Goal: Use online tool/utility: Utilize a website feature to perform a specific function

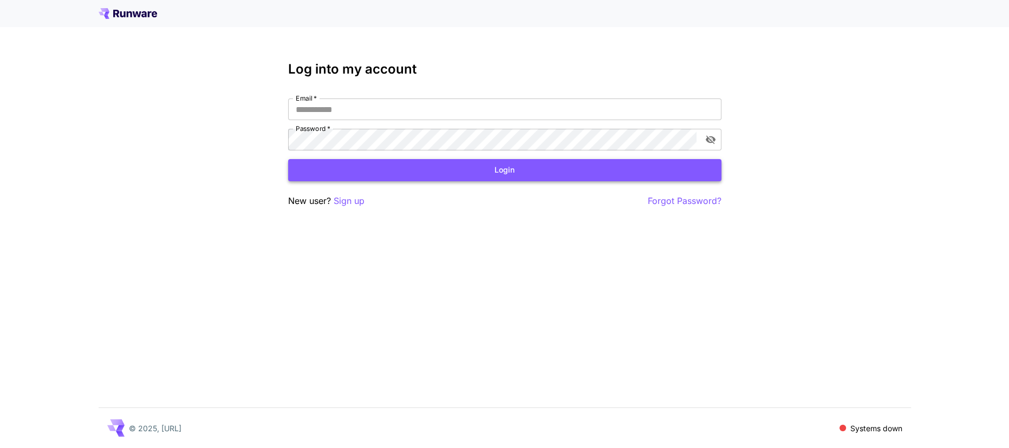
type input "**********"
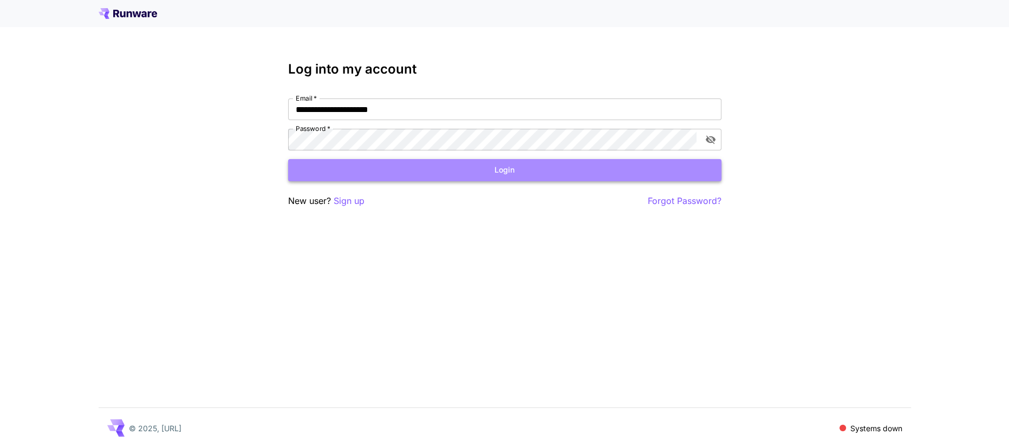
click at [451, 177] on button "Login" at bounding box center [504, 170] width 433 height 22
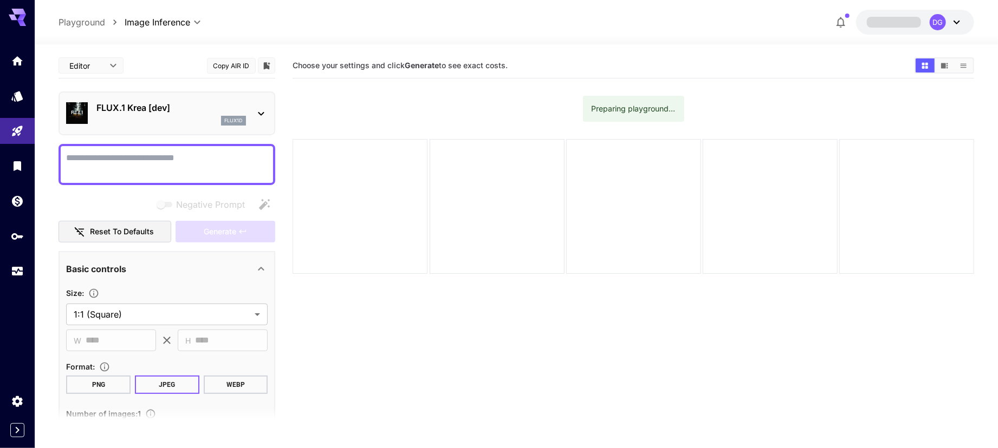
click at [162, 108] on p "FLUX.1 Krea [dev]" at bounding box center [170, 107] width 149 height 13
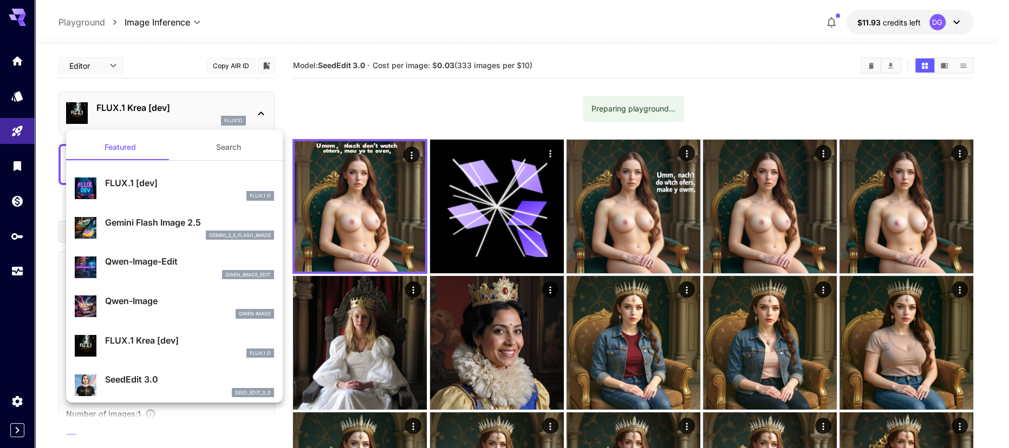
click at [368, 161] on div at bounding box center [504, 224] width 1009 height 448
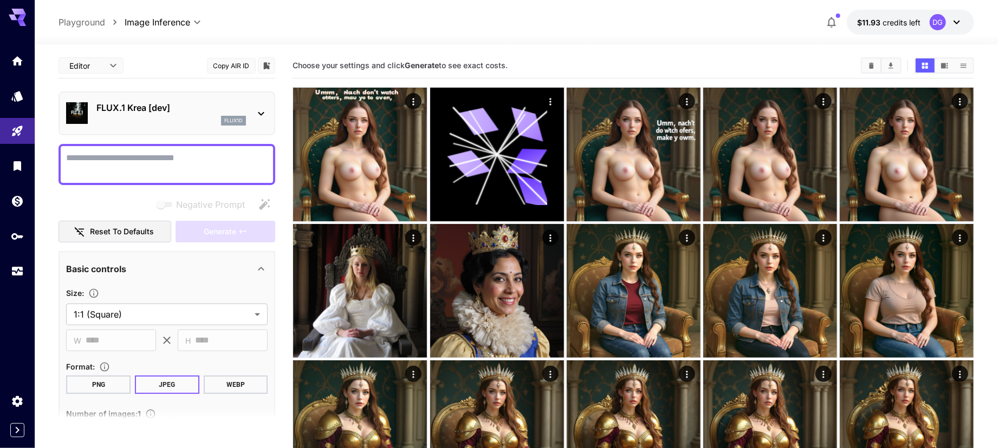
click at [368, 161] on img at bounding box center [360, 155] width 134 height 134
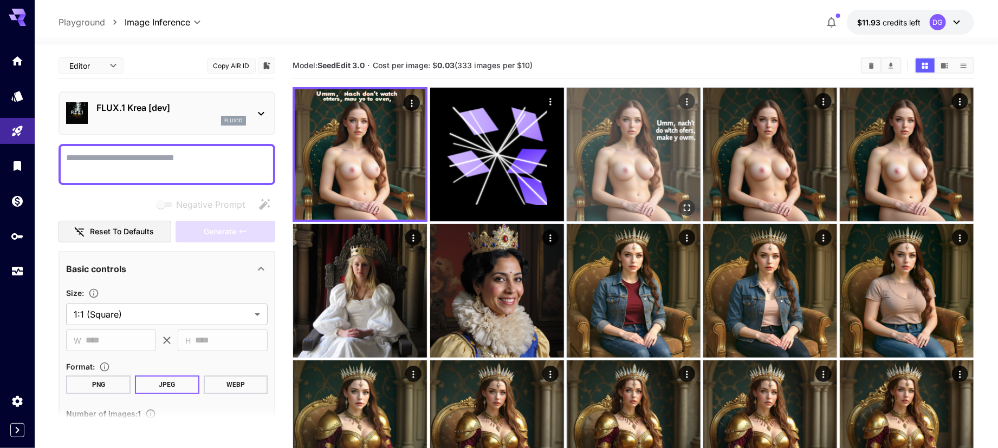
click at [607, 171] on img at bounding box center [633, 155] width 134 height 134
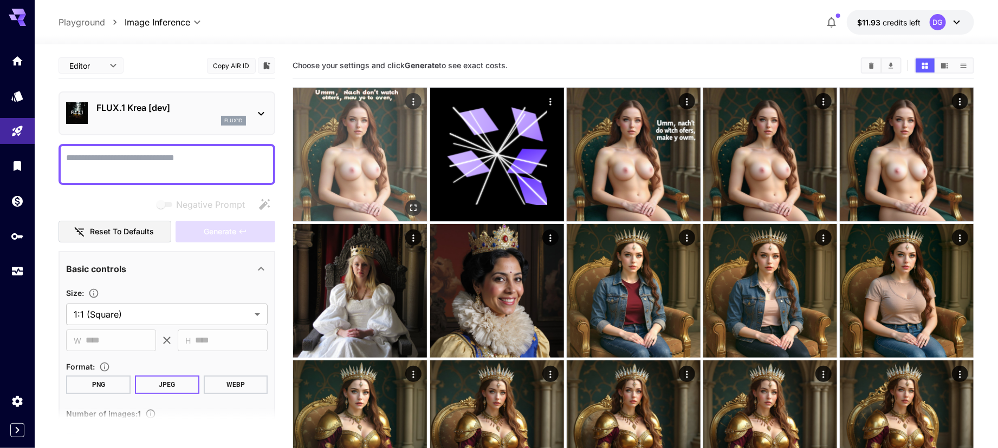
click at [404, 205] on img at bounding box center [360, 155] width 134 height 134
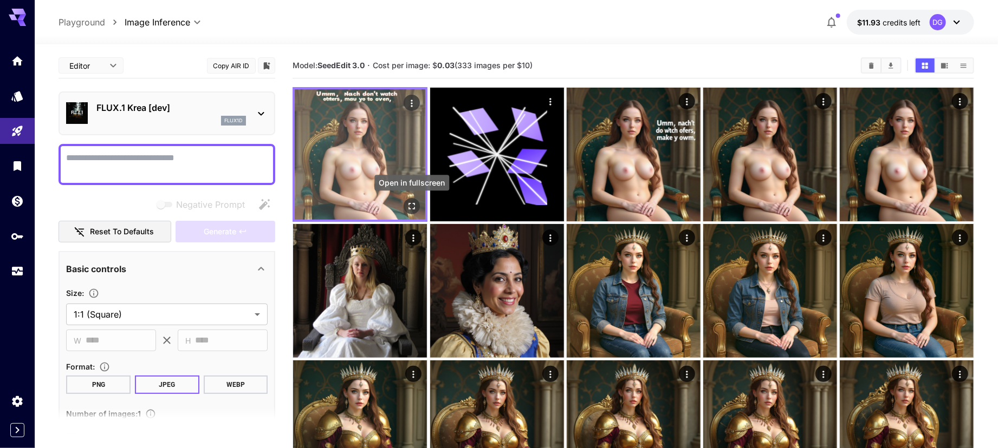
click at [409, 208] on icon "Open in fullscreen" at bounding box center [411, 206] width 6 height 6
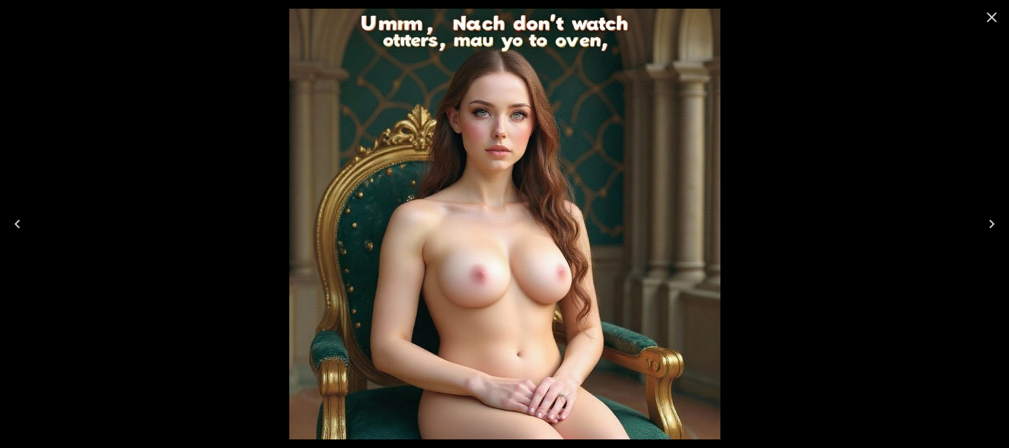
click at [996, 13] on icon "Close" at bounding box center [992, 17] width 10 height 10
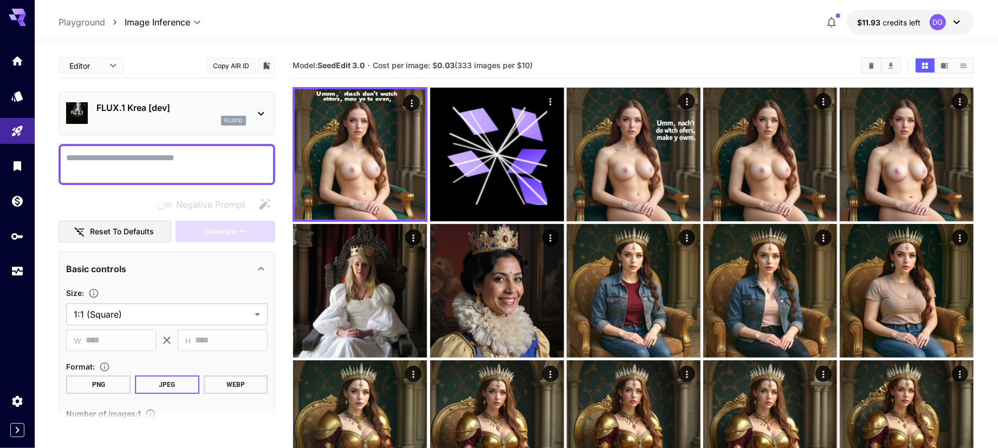
click at [204, 123] on div "flux1d" at bounding box center [170, 121] width 149 height 10
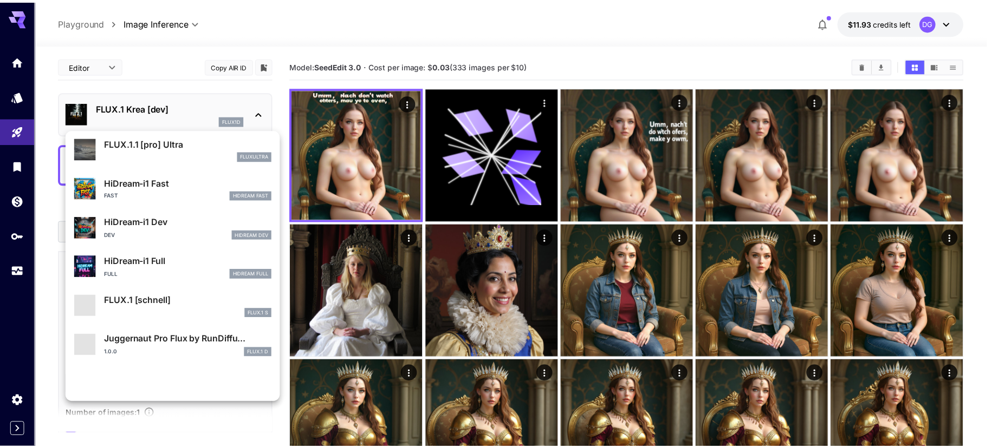
scroll to position [836, 0]
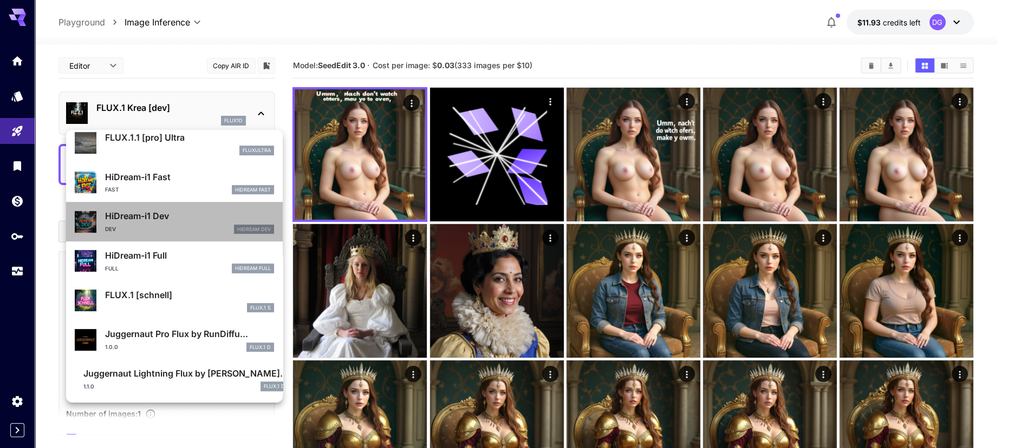
drag, startPoint x: 177, startPoint y: 231, endPoint x: 190, endPoint y: 234, distance: 13.0
click at [190, 234] on div "HiDream-i1 Dev Dev HiDream Dev" at bounding box center [174, 221] width 199 height 33
type input "*"
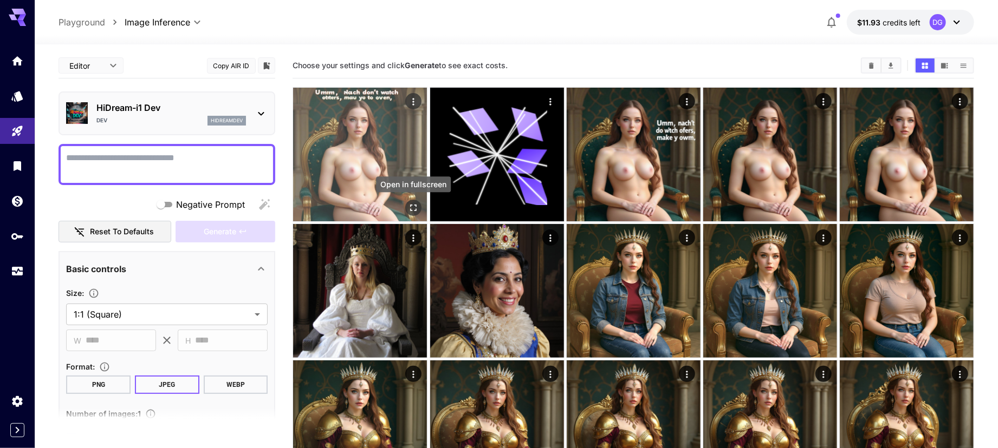
click at [413, 204] on icon "Open in fullscreen" at bounding box center [413, 208] width 11 height 11
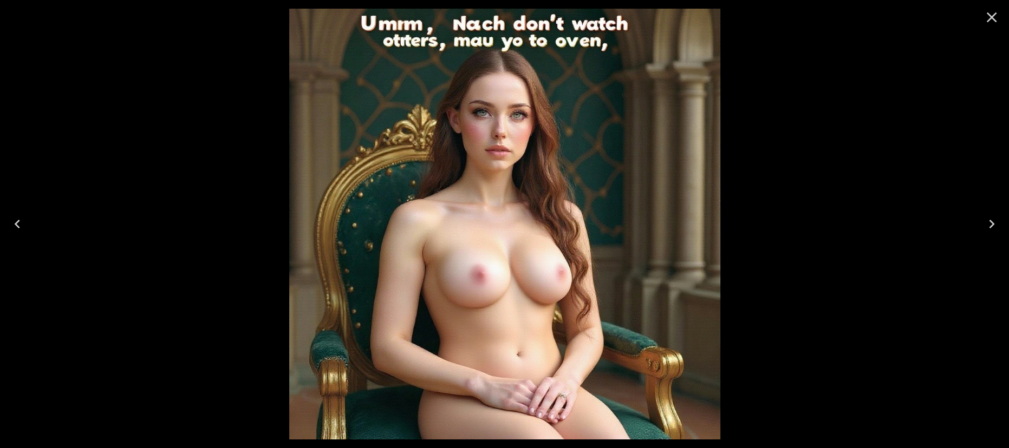
click at [999, 17] on icon "Close" at bounding box center [991, 17] width 17 height 17
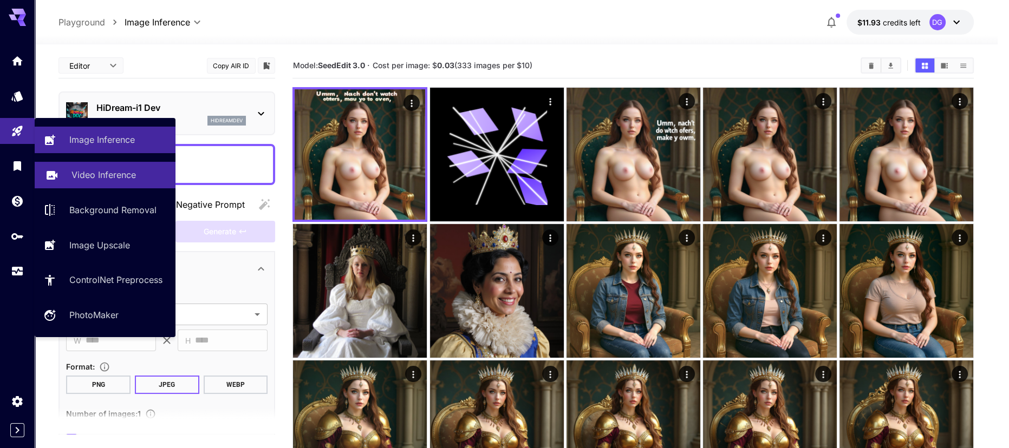
click at [60, 174] on link "Video Inference" at bounding box center [105, 175] width 141 height 27
type input "**********"
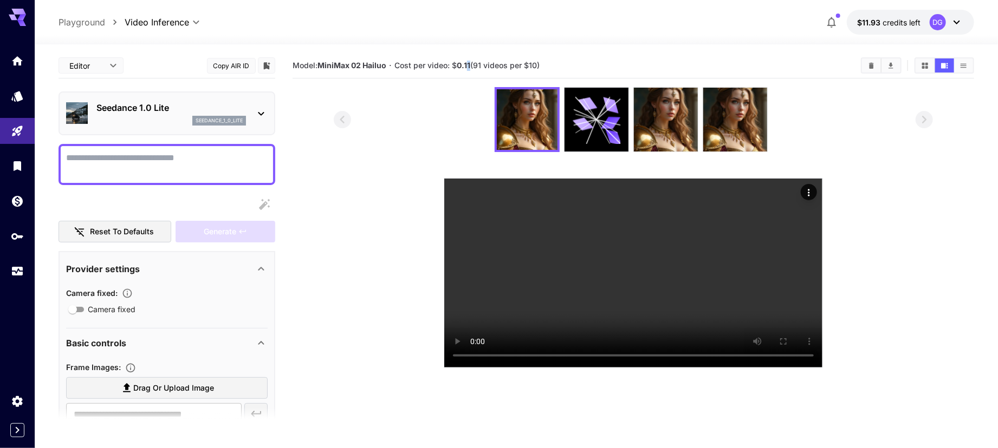
click at [467, 67] on b "0.11" at bounding box center [464, 65] width 14 height 9
click at [467, 120] on div at bounding box center [633, 119] width 598 height 65
click at [927, 10] on button "$11.93 credits left DG" at bounding box center [909, 22] width 127 height 25
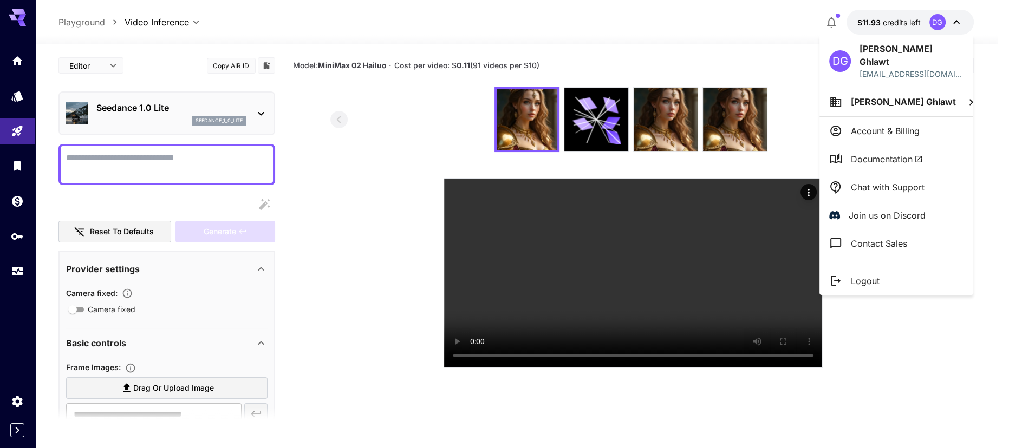
click at [927, 10] on div at bounding box center [504, 224] width 1009 height 448
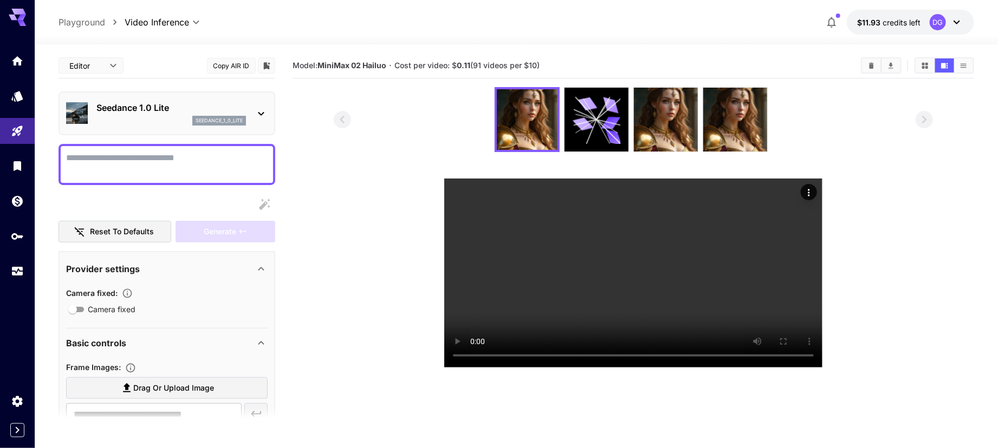
click at [923, 30] on button "$11.93 credits left DG" at bounding box center [909, 22] width 127 height 25
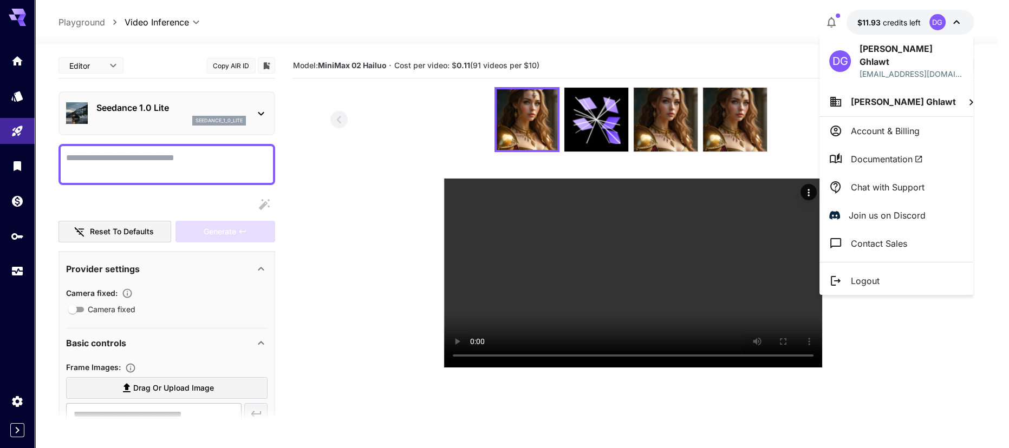
click at [902, 310] on div at bounding box center [504, 224] width 1009 height 448
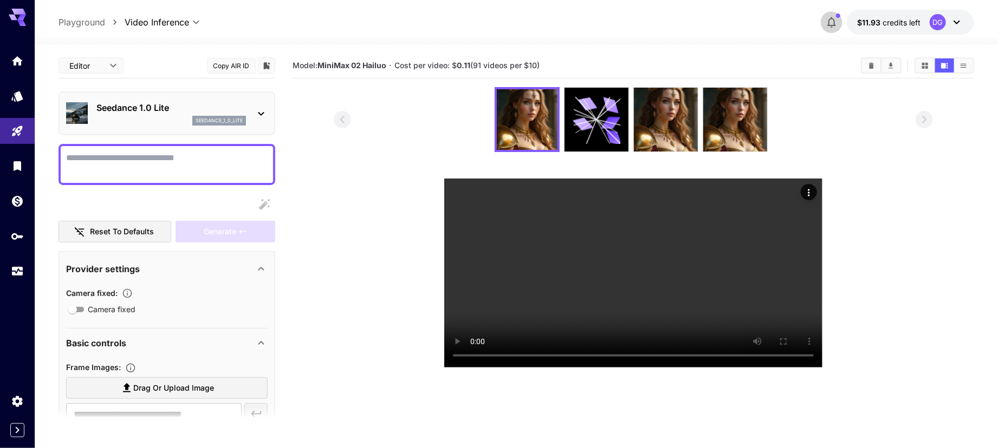
click at [832, 20] on icon "button" at bounding box center [831, 22] width 13 height 13
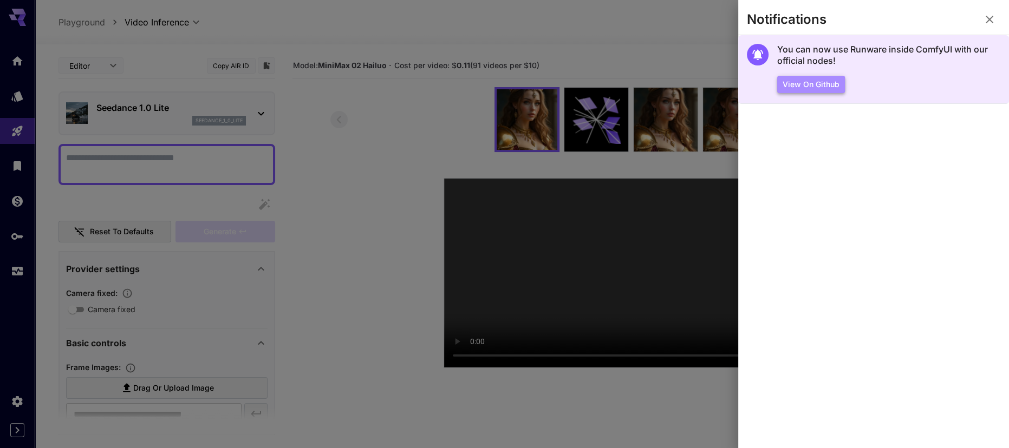
click at [802, 83] on button "View on Github" at bounding box center [811, 85] width 68 height 18
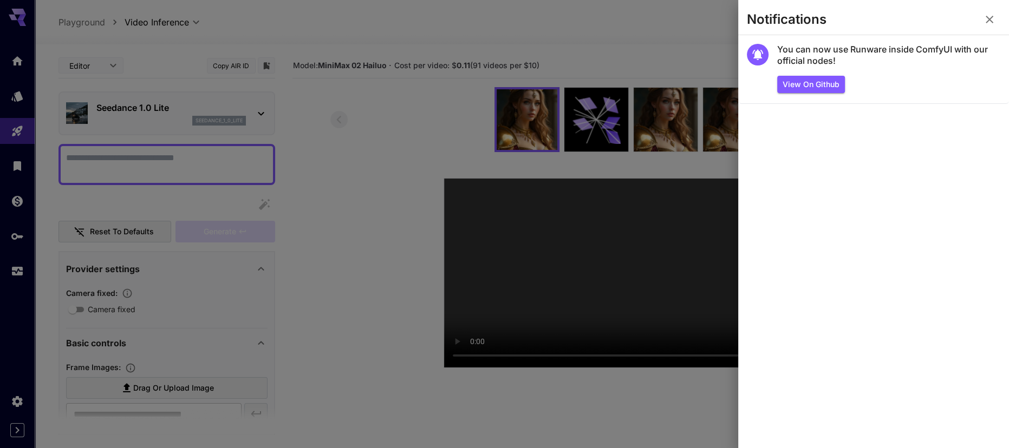
click at [628, 86] on div at bounding box center [504, 224] width 1009 height 448
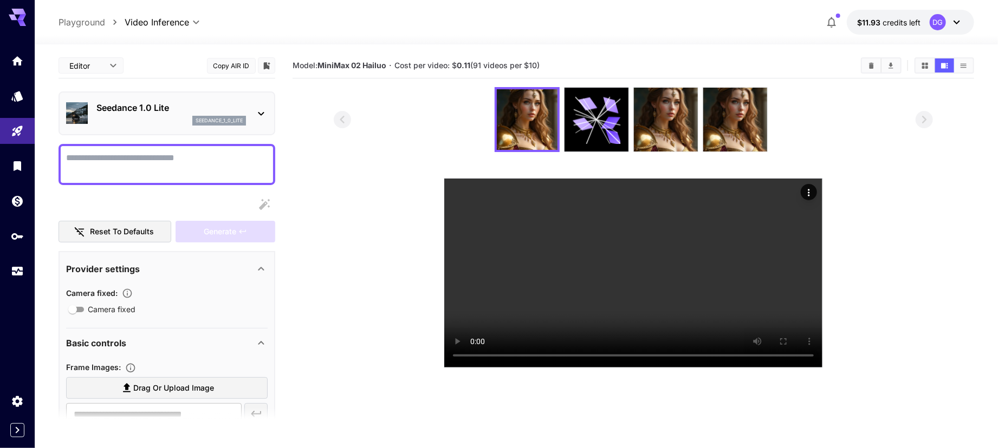
click at [173, 102] on p "Seedance 1.0 Lite" at bounding box center [170, 107] width 149 height 13
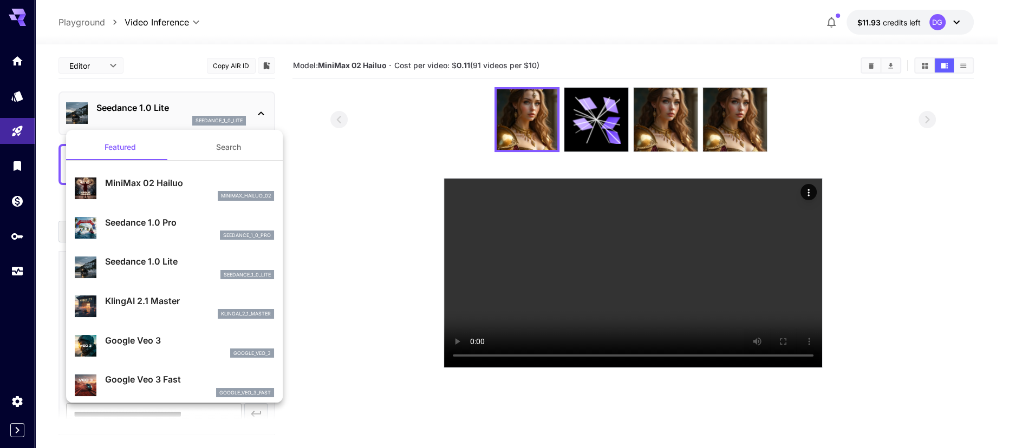
click at [307, 108] on div at bounding box center [504, 224] width 1009 height 448
